Goal: Task Accomplishment & Management: Use online tool/utility

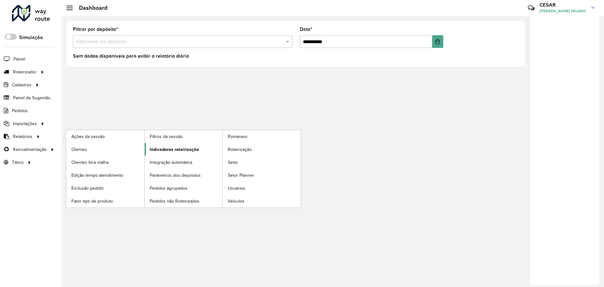
click at [183, 145] on link "Indicadores roteirização" at bounding box center [184, 149] width 78 height 13
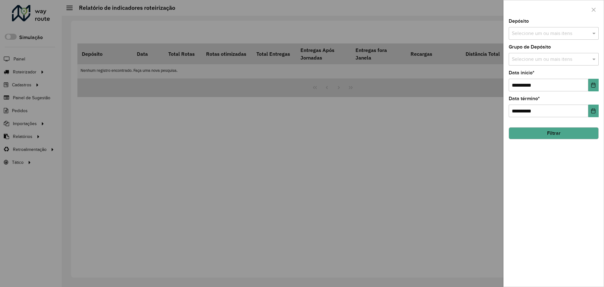
click at [537, 33] on input "text" at bounding box center [550, 34] width 81 height 8
type input "*****"
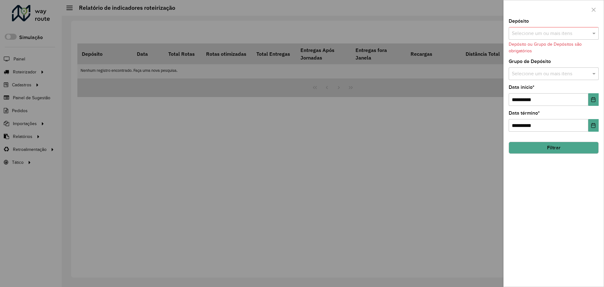
click at [540, 32] on input "text" at bounding box center [550, 34] width 81 height 8
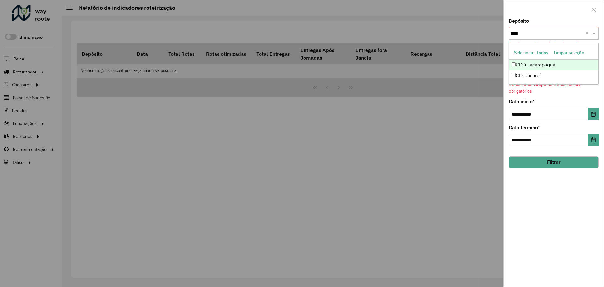
type input "*****"
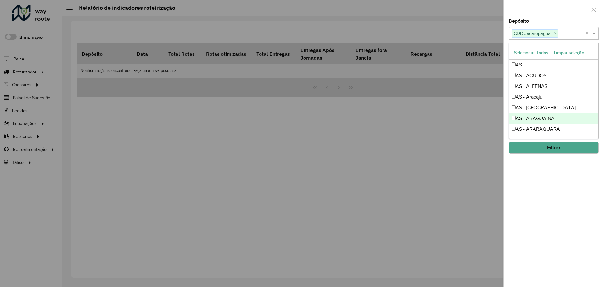
click at [564, 189] on div "**********" at bounding box center [553, 152] width 100 height 267
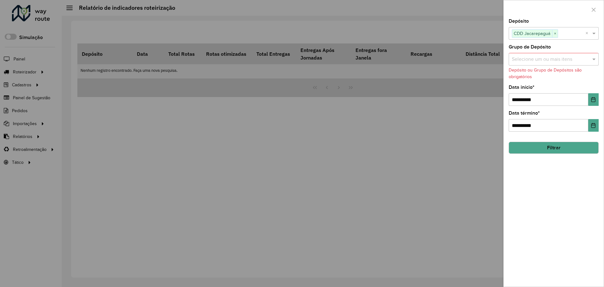
click at [554, 148] on button "Filtrar" at bounding box center [554, 148] width 90 height 12
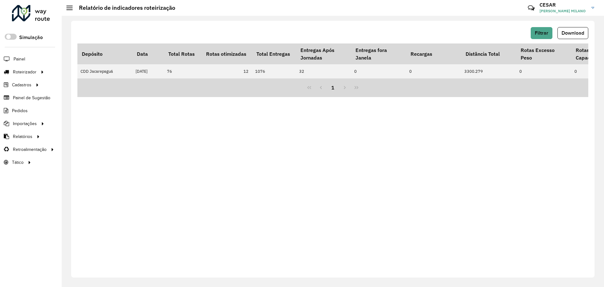
click at [335, 142] on div "Filtrar Download Depósito Data Total Rotas Rotas otimizadas Total Entregas Entr…" at bounding box center [332, 149] width 523 height 256
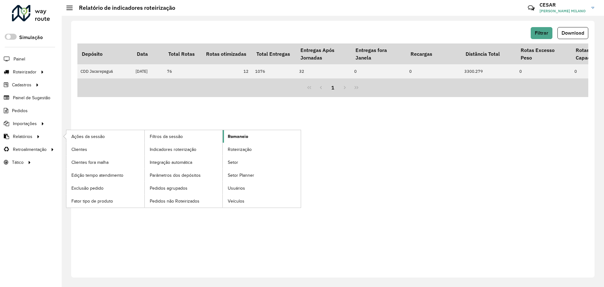
click at [240, 139] on span "Romaneio" at bounding box center [238, 136] width 20 height 7
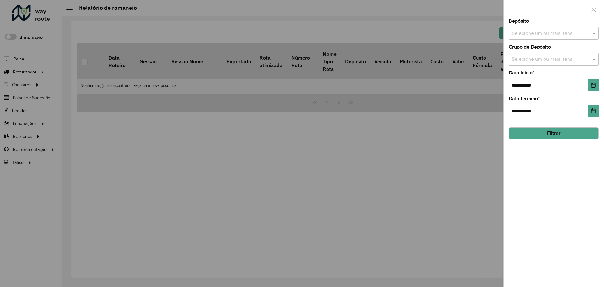
click at [541, 29] on div "Selecione um ou mais itens" at bounding box center [554, 33] width 90 height 13
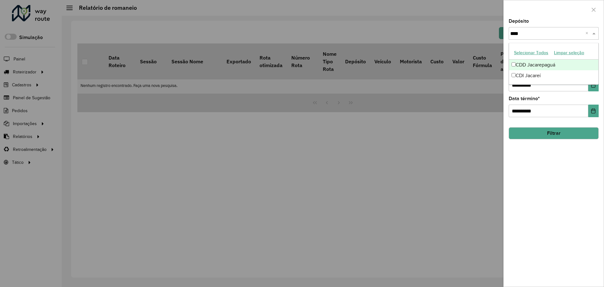
type input "*****"
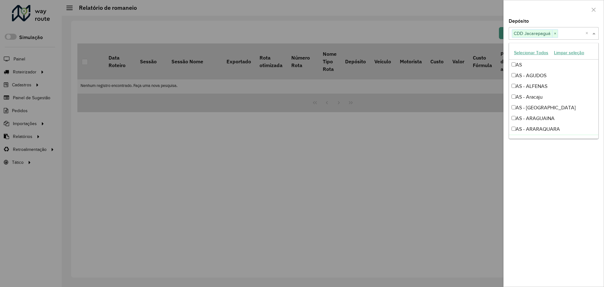
click at [534, 205] on div "**********" at bounding box center [553, 152] width 100 height 267
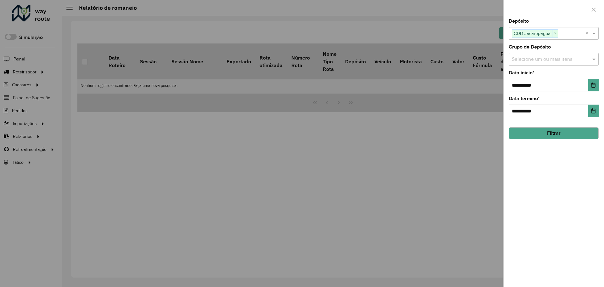
click at [548, 137] on button "Filtrar" at bounding box center [554, 133] width 90 height 12
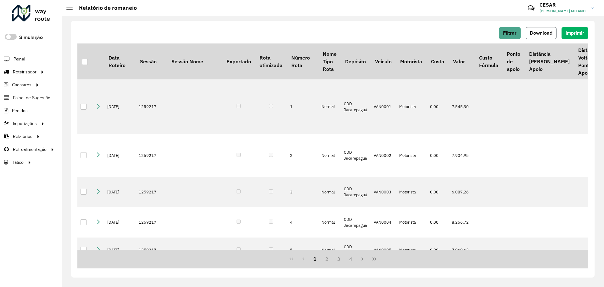
click at [535, 38] on button "Download" at bounding box center [541, 33] width 31 height 12
click at [23, 74] on span "Roteirizador" at bounding box center [25, 72] width 25 height 7
click at [92, 74] on link "Entregas" at bounding box center [104, 71] width 77 height 13
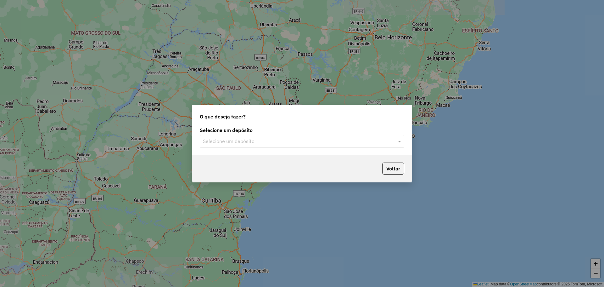
click at [334, 146] on div "Selecione um depósito" at bounding box center [302, 141] width 204 height 13
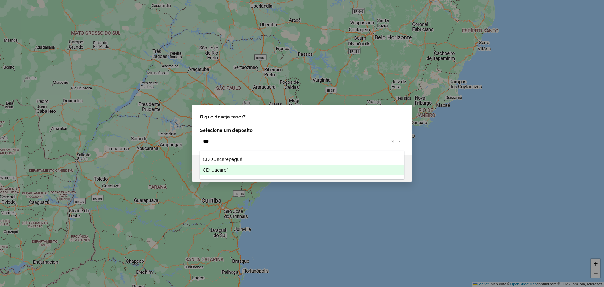
type input "****"
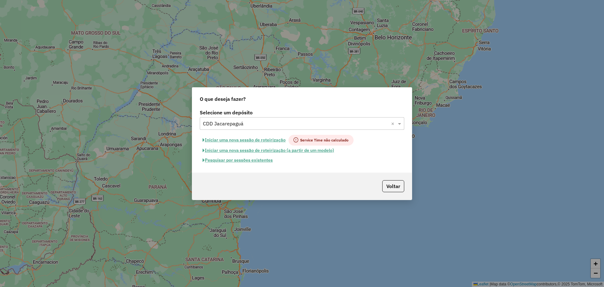
click at [247, 160] on button "Pesquisar por sessões existentes" at bounding box center [238, 160] width 76 height 10
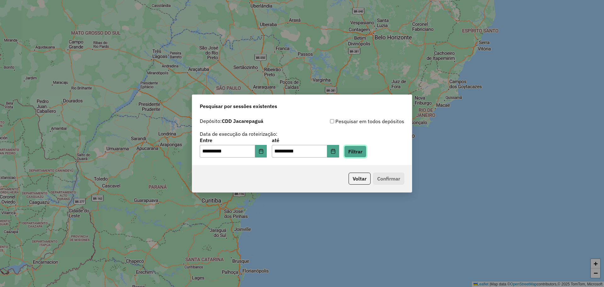
click at [359, 151] on button "Filtrar" at bounding box center [355, 151] width 22 height 12
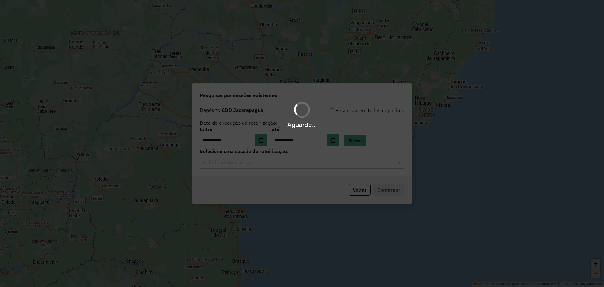
click at [241, 161] on div "Aguarde..." at bounding box center [302, 143] width 604 height 287
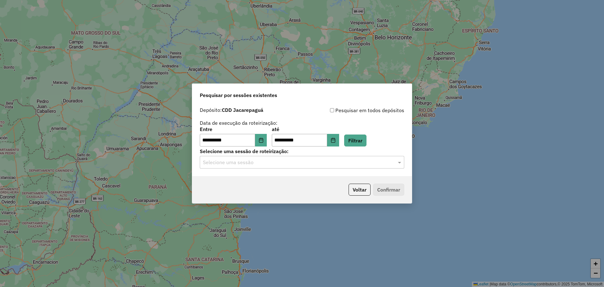
click at [246, 166] on div "Selecione uma sessão" at bounding box center [302, 162] width 204 height 13
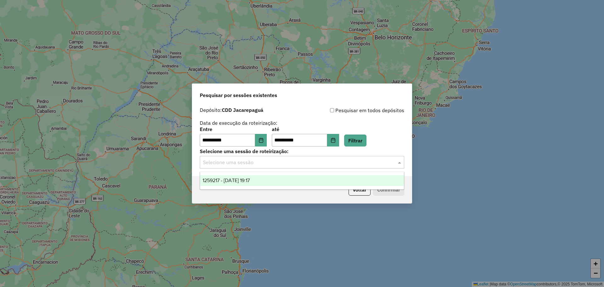
click at [250, 182] on span "1259217 - 04/09/2025 19:17" at bounding box center [226, 179] width 47 height 5
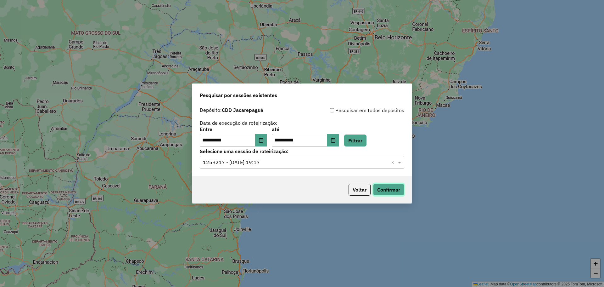
click at [389, 186] on button "Confirmar" at bounding box center [388, 189] width 31 height 12
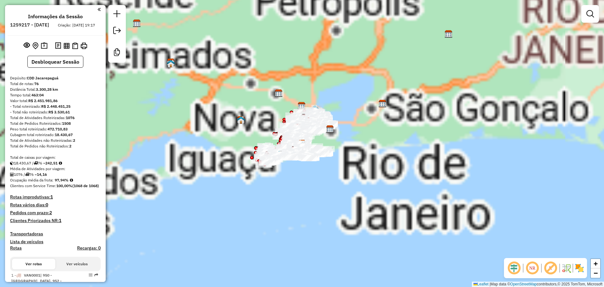
drag, startPoint x: 294, startPoint y: 170, endPoint x: 339, endPoint y: 185, distance: 46.9
click at [341, 185] on div "Janela de atendimento Grade de atendimento Capacidade Transportadoras Veículos …" at bounding box center [302, 143] width 604 height 287
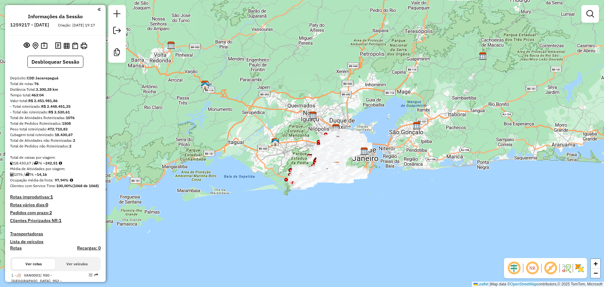
drag, startPoint x: 327, startPoint y: 189, endPoint x: 311, endPoint y: 198, distance: 18.4
click at [313, 198] on div "Janela de atendimento Grade de atendimento Capacidade Transportadoras Veículos …" at bounding box center [302, 143] width 604 height 287
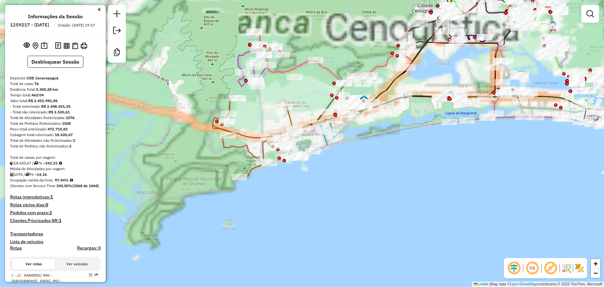
drag, startPoint x: 332, startPoint y: 184, endPoint x: 292, endPoint y: 192, distance: 40.9
click at [292, 192] on div "Janela de atendimento Grade de atendimento Capacidade Transportadoras Veículos …" at bounding box center [302, 143] width 604 height 287
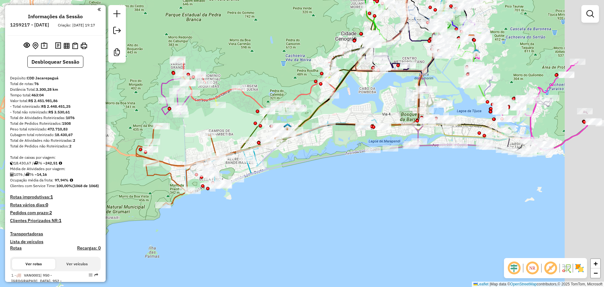
drag, startPoint x: 388, startPoint y: 171, endPoint x: 308, endPoint y: 200, distance: 85.6
click at [308, 201] on div "Janela de atendimento Grade de atendimento Capacidade Transportadoras Veículos …" at bounding box center [302, 143] width 604 height 287
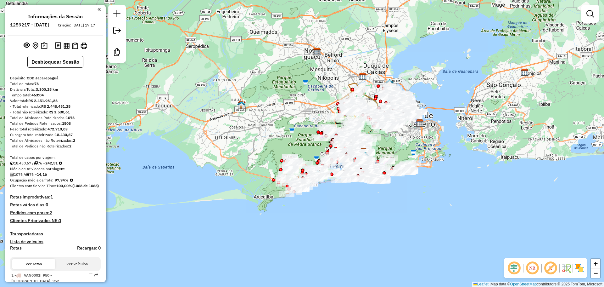
click at [352, 191] on div "Janela de atendimento Grade de atendimento Capacidade Transportadoras Veículos …" at bounding box center [302, 143] width 604 height 287
click at [84, 250] on h4 "Recargas: 0" at bounding box center [89, 247] width 24 height 5
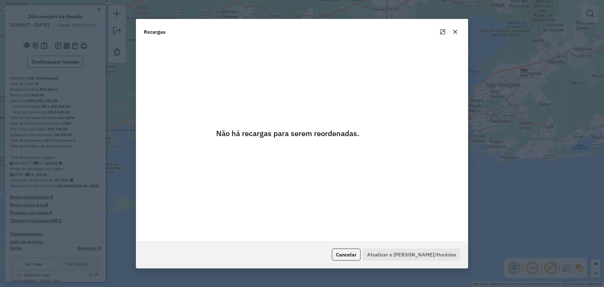
click at [457, 36] on div at bounding box center [448, 32] width 23 height 10
click at [457, 32] on icon "button" at bounding box center [455, 31] width 5 height 5
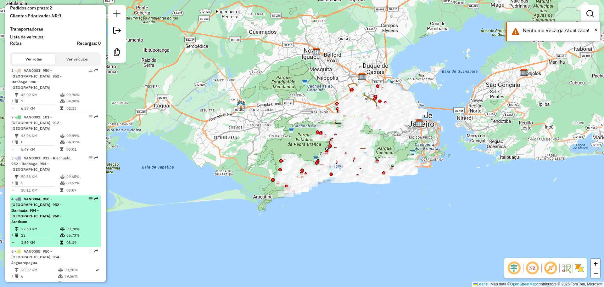
scroll to position [157, 0]
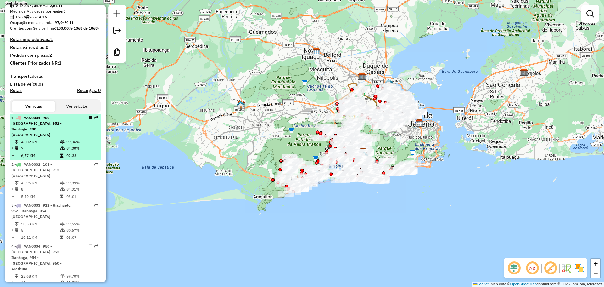
click at [71, 137] on div "1 - VAN0001 | 950 - Morro do Banco, 952 - Itanhaga, 980 - VIDIGAL" at bounding box center [44, 126] width 67 height 23
select select "**********"
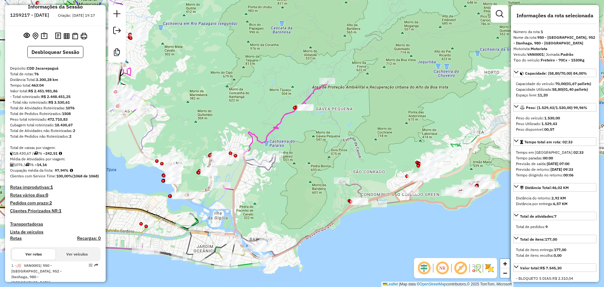
scroll to position [0, 0]
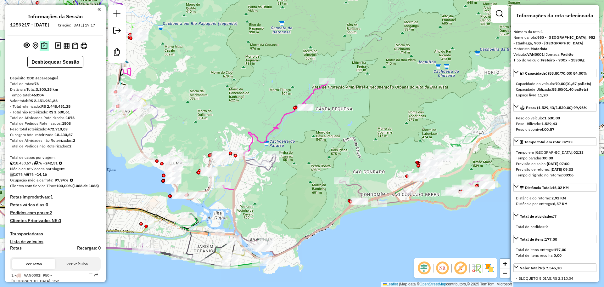
click at [43, 49] on img at bounding box center [44, 45] width 7 height 7
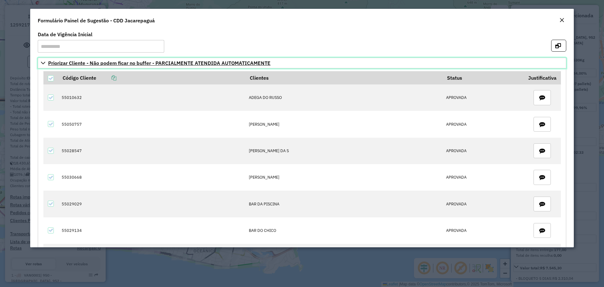
click at [44, 63] on icon at bounding box center [43, 63] width 4 height 3
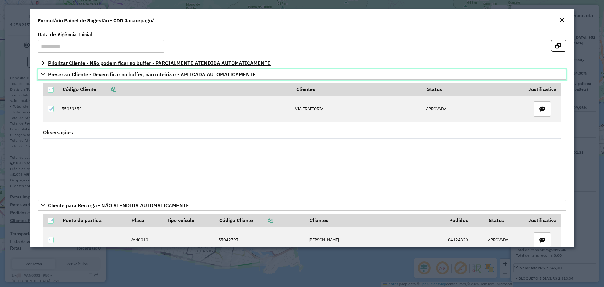
click at [39, 74] on link "Preservar Cliente - Devem ficar no buffer, não roteirizar - APLICADA AUTOMATICA…" at bounding box center [302, 74] width 528 height 11
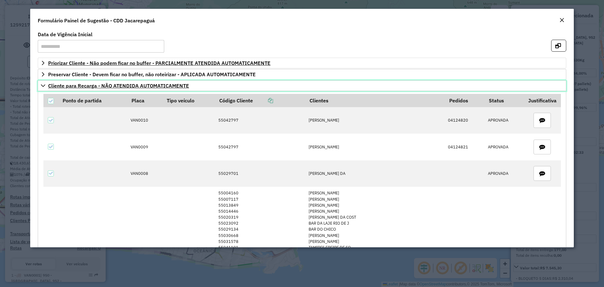
click at [42, 85] on icon at bounding box center [43, 85] width 5 height 5
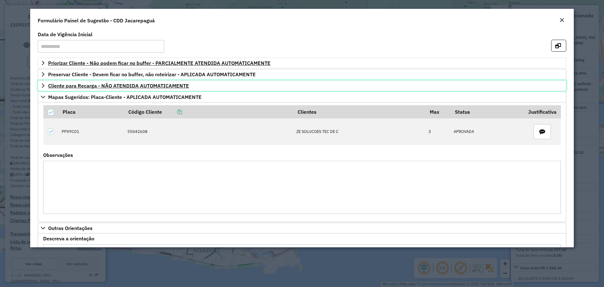
click at [41, 84] on icon at bounding box center [43, 85] width 5 height 5
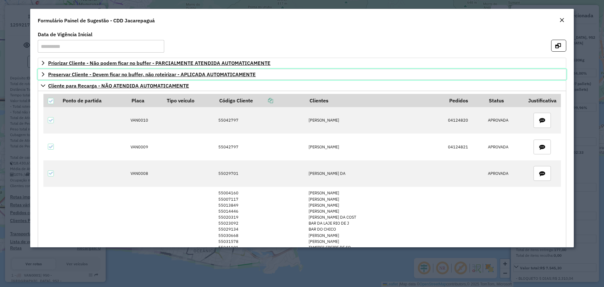
click at [40, 75] on link "Preservar Cliente - Devem ficar no buffer, não roteirizar - APLICADA AUTOMATICA…" at bounding box center [302, 74] width 528 height 11
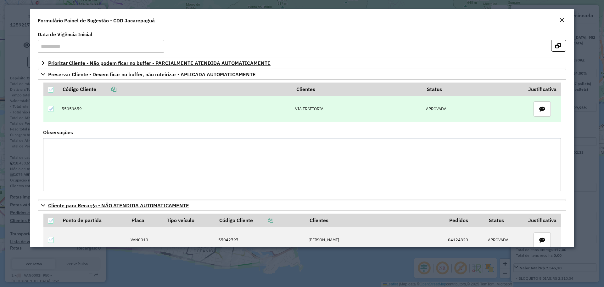
click at [80, 112] on td "55059659" at bounding box center [174, 109] width 233 height 26
click at [71, 110] on td "55059659" at bounding box center [174, 109] width 233 height 26
click at [310, 106] on td "VIA TRATTORIA" at bounding box center [357, 109] width 131 height 26
click at [66, 108] on td "55059659" at bounding box center [174, 109] width 233 height 26
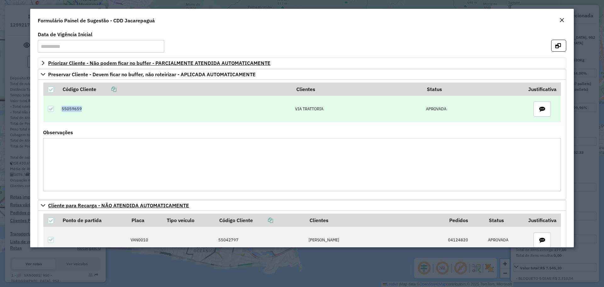
click at [66, 108] on td "55059659" at bounding box center [174, 109] width 233 height 26
copy td "55059659"
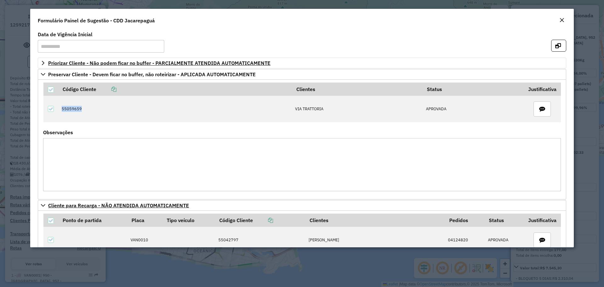
click at [562, 20] on em "Close" at bounding box center [561, 20] width 5 height 5
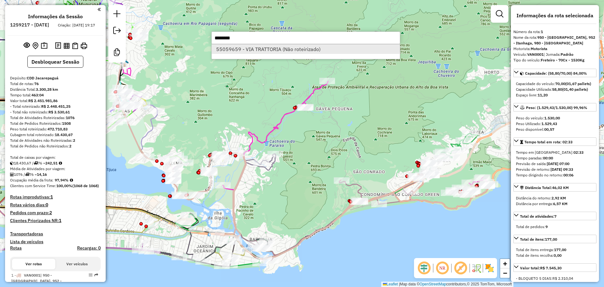
type input "********"
click at [328, 53] on li "55059659 - VIA TRATTORIA (Não roteirizado)" at bounding box center [306, 48] width 188 height 9
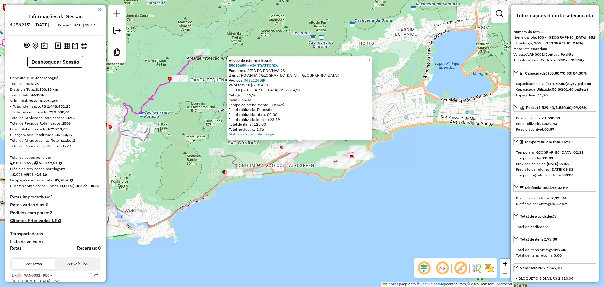
click at [199, 116] on div "Atividade não roteirizada 55059659 - VIA TRATTORIA Endereço: APIA DA ROCINHA 23…" at bounding box center [302, 143] width 604 height 287
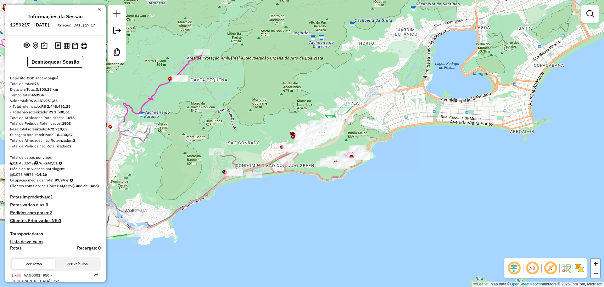
click at [204, 125] on div "Janela de atendimento Grade de atendimento Capacidade Transportadoras Veículos …" at bounding box center [302, 143] width 604 height 287
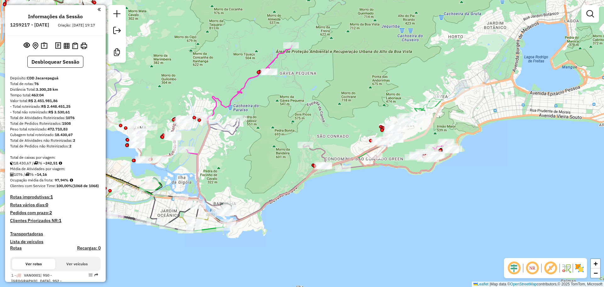
drag, startPoint x: 232, startPoint y: 122, endPoint x: 331, endPoint y: 113, distance: 99.5
click at [331, 113] on div "Janela de atendimento Grade de atendimento Capacidade Transportadoras Veículos …" at bounding box center [302, 143] width 604 height 287
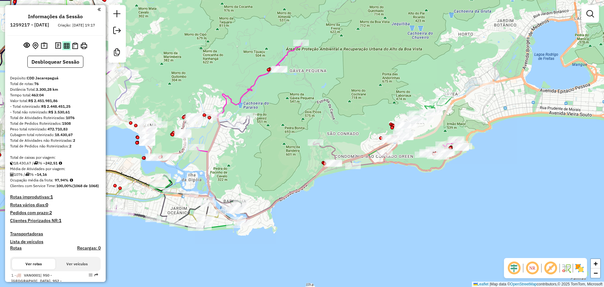
click at [64, 49] on img at bounding box center [67, 46] width 6 height 6
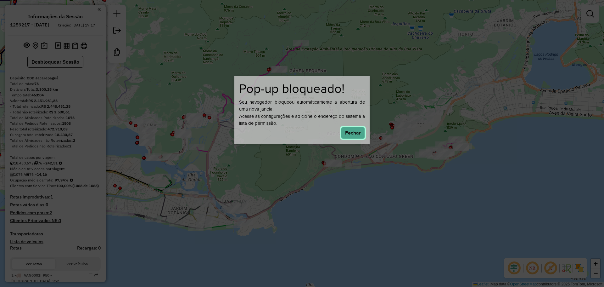
click at [351, 133] on button "Fechar" at bounding box center [353, 133] width 24 height 12
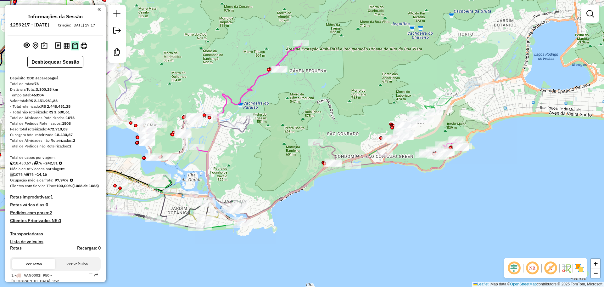
click at [76, 49] on img at bounding box center [75, 45] width 6 height 7
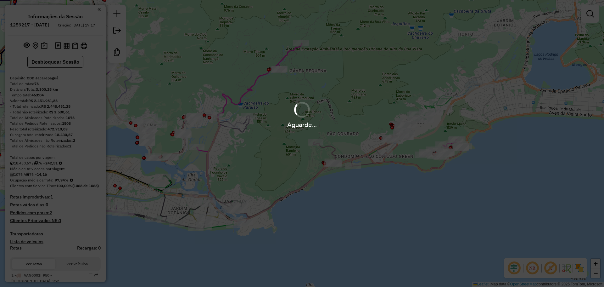
click at [296, 150] on div "Aguarde..." at bounding box center [302, 143] width 604 height 287
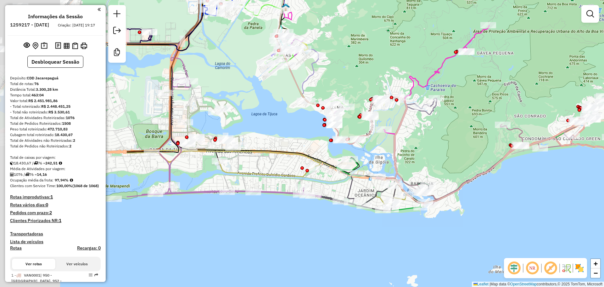
drag, startPoint x: 228, startPoint y: 181, endPoint x: 307, endPoint y: 175, distance: 79.5
click at [411, 167] on div "Janela de atendimento Grade de atendimento Capacidade Transportadoras Veículos …" at bounding box center [302, 143] width 604 height 287
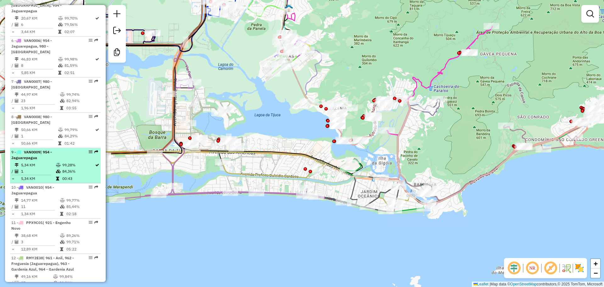
scroll to position [629, 0]
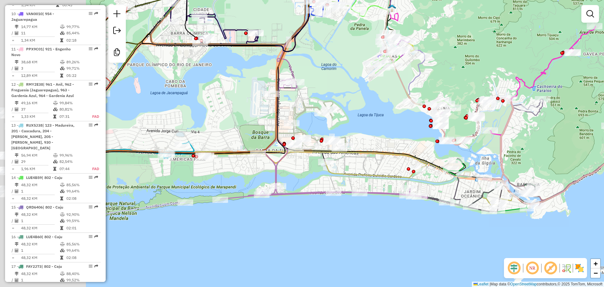
drag, startPoint x: 236, startPoint y: 224, endPoint x: 339, endPoint y: 223, distance: 102.5
click at [339, 224] on div "Janela de atendimento Grade de atendimento Capacidade Transportadoras Veículos …" at bounding box center [302, 143] width 604 height 287
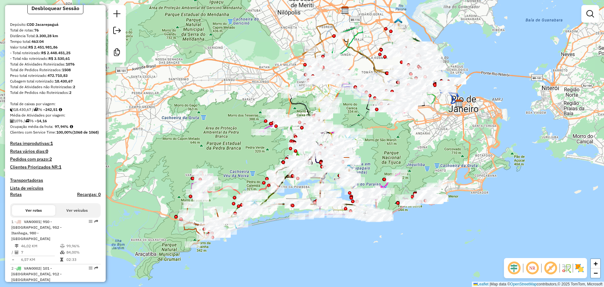
scroll to position [0, 0]
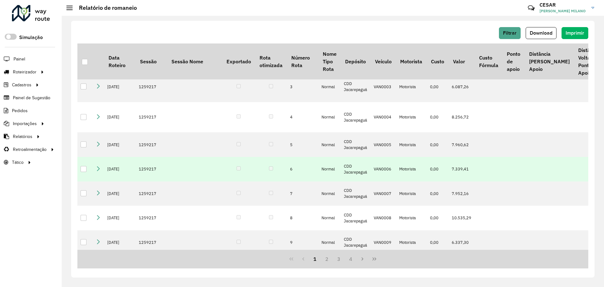
scroll to position [189, 0]
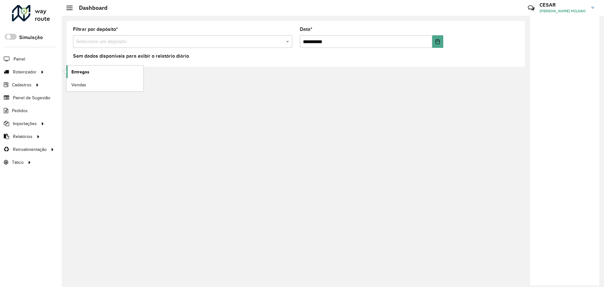
click at [90, 74] on link "Entregas" at bounding box center [104, 71] width 77 height 13
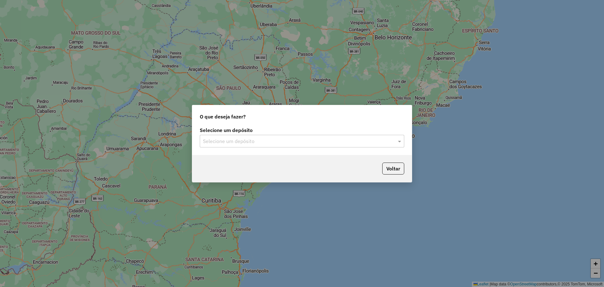
click at [299, 142] on input "text" at bounding box center [296, 141] width 186 height 8
type input "*****"
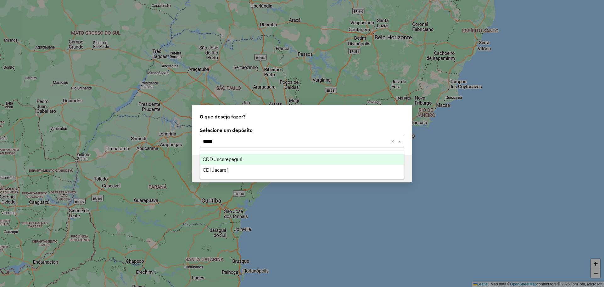
click at [303, 160] on div "CDD Jacarepaguá" at bounding box center [302, 159] width 204 height 11
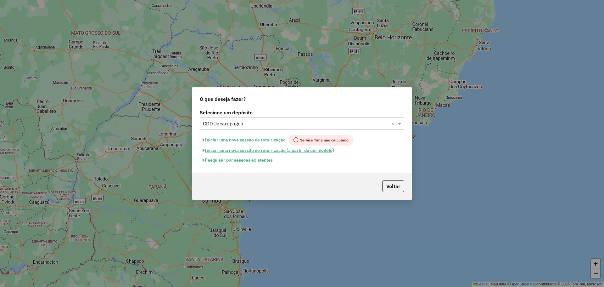
click at [255, 161] on button "Pesquisar por sessões existentes" at bounding box center [238, 160] width 76 height 10
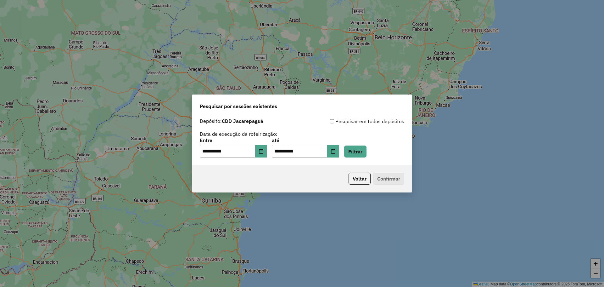
click at [359, 157] on div "**********" at bounding box center [302, 140] width 220 height 50
click at [364, 151] on button "Filtrar" at bounding box center [355, 151] width 22 height 12
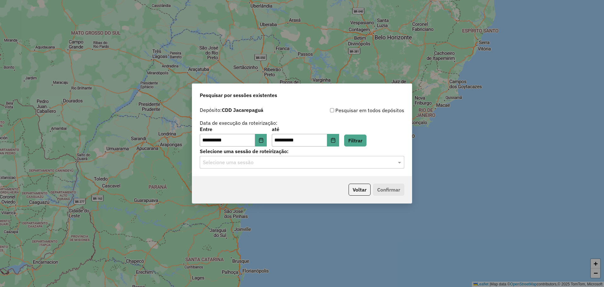
click at [335, 163] on input "text" at bounding box center [296, 163] width 186 height 8
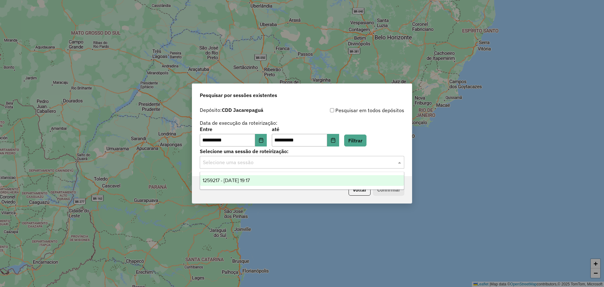
click at [264, 181] on div "1259217 - 04/09/2025 19:17" at bounding box center [302, 180] width 204 height 11
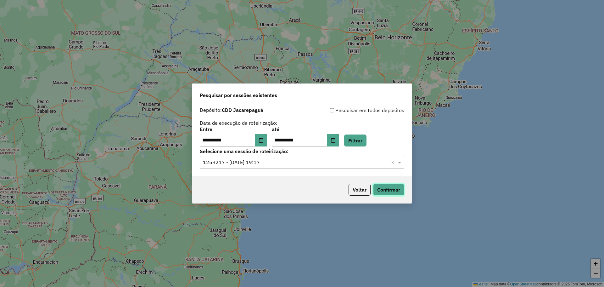
click at [398, 185] on button "Confirmar" at bounding box center [388, 189] width 31 height 12
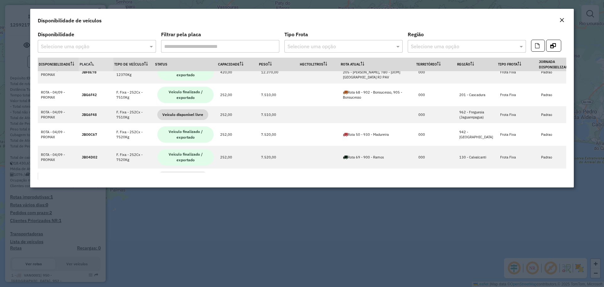
scroll to position [472, 0]
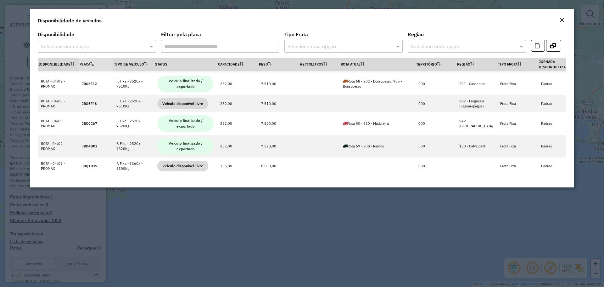
click at [563, 22] on em "Close" at bounding box center [561, 20] width 5 height 5
